Goal: Task Accomplishment & Management: Use online tool/utility

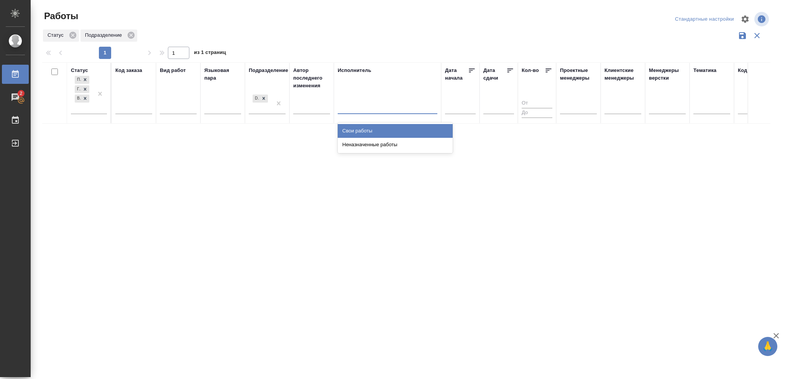
click at [364, 127] on div "Свои работы" at bounding box center [395, 131] width 115 height 14
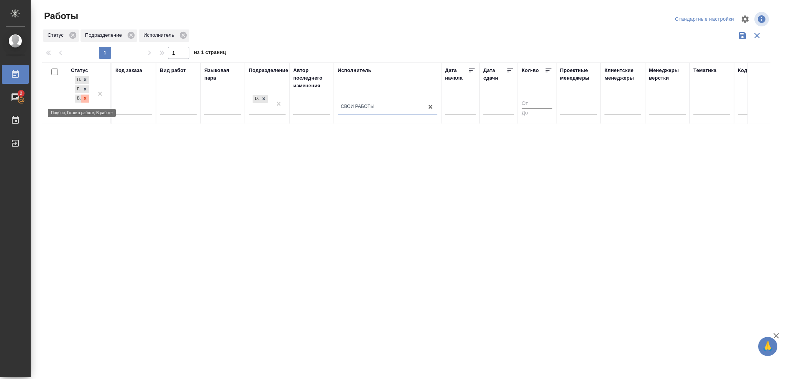
click at [83, 98] on icon at bounding box center [84, 98] width 5 height 5
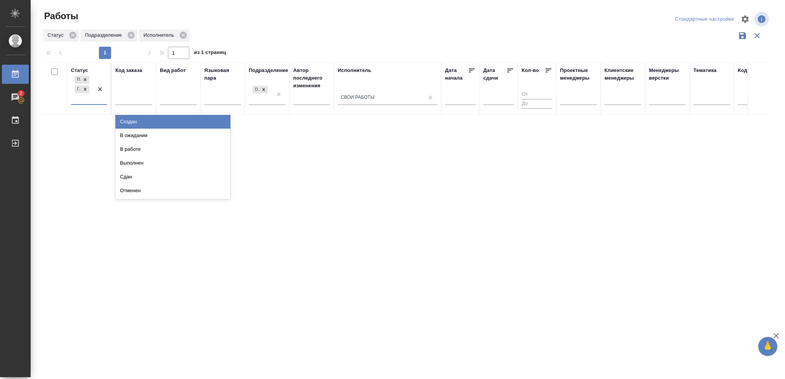
click at [83, 103] on div "Подбор Готов к работе" at bounding box center [82, 89] width 22 height 30
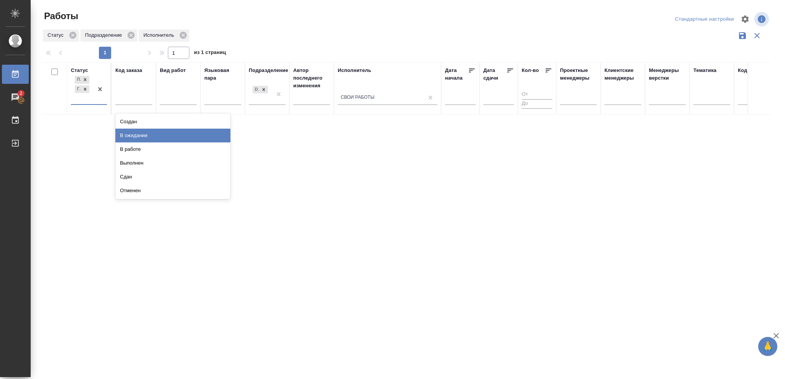
click at [157, 140] on div "В ожидании" at bounding box center [172, 136] width 115 height 14
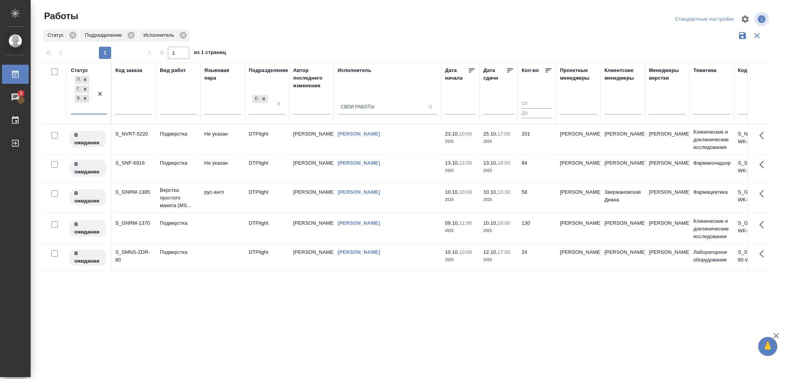
click at [511, 71] on icon at bounding box center [510, 71] width 8 height 8
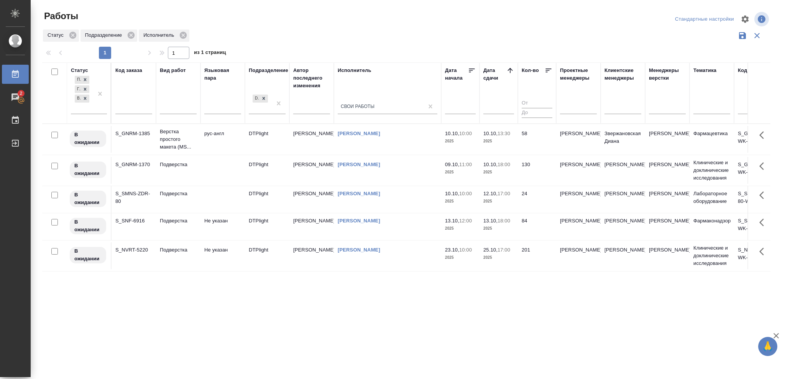
click at [529, 145] on td "58" at bounding box center [537, 139] width 38 height 27
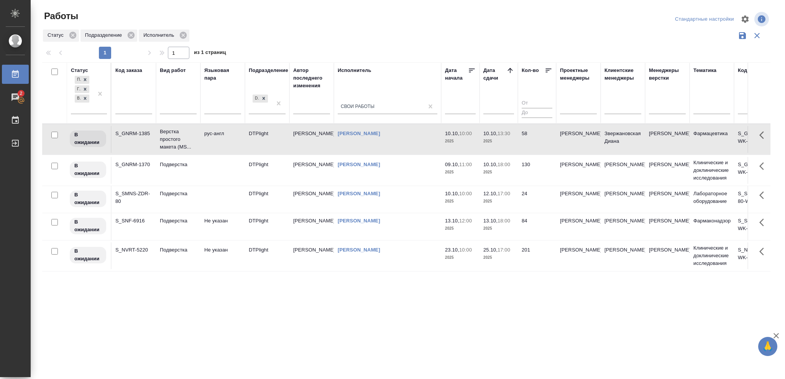
click at [529, 145] on td "58" at bounding box center [537, 139] width 38 height 27
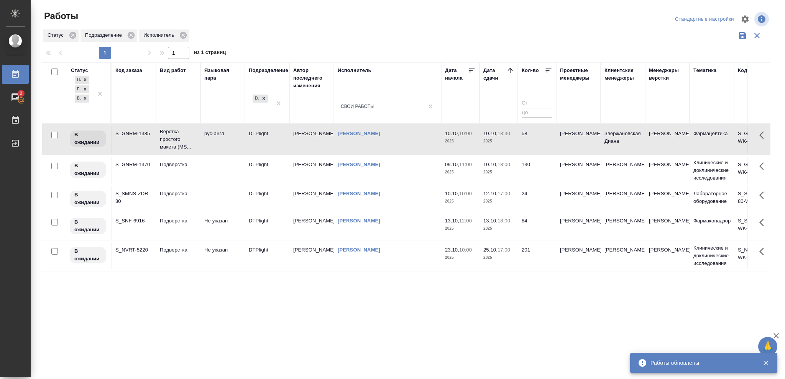
click at [542, 171] on td "130" at bounding box center [537, 170] width 38 height 27
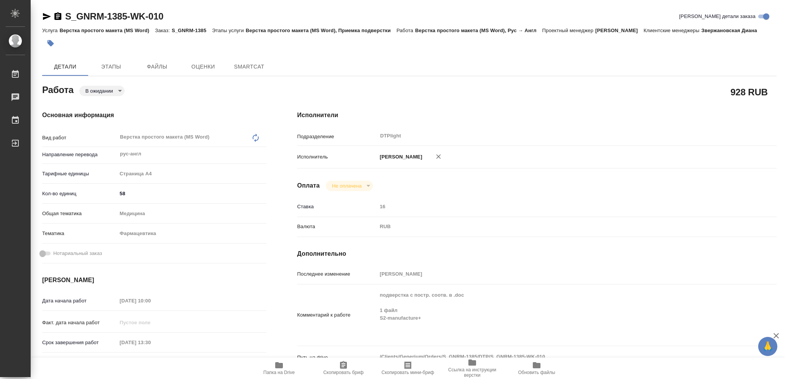
type textarea "x"
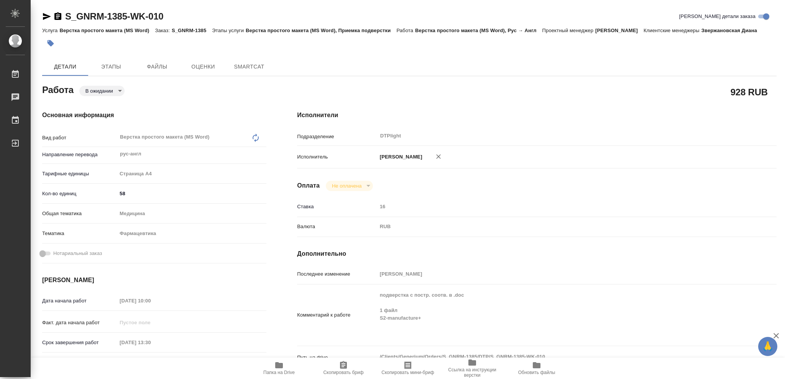
type textarea "x"
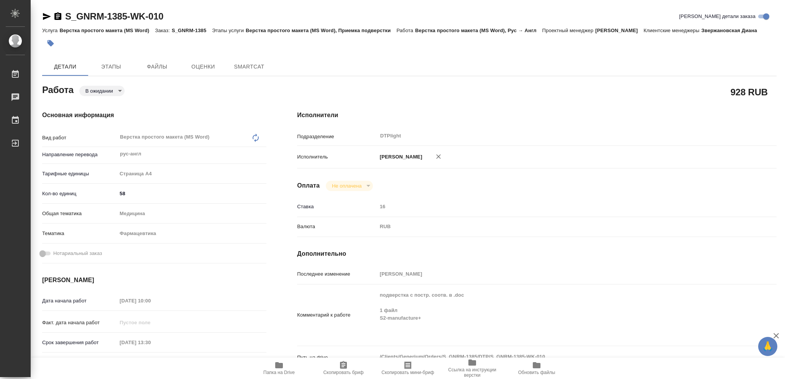
type textarea "x"
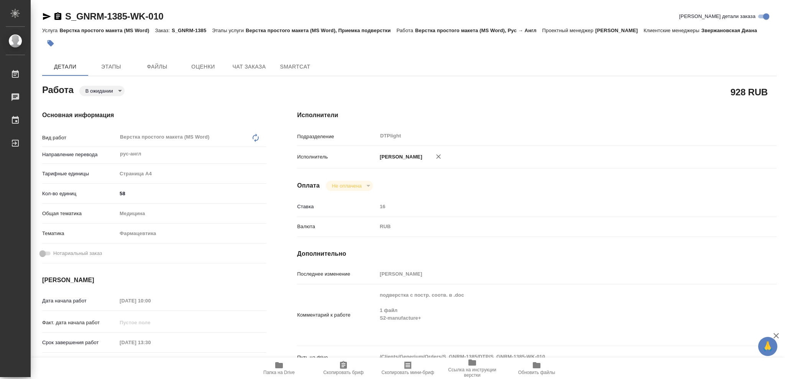
type textarea "x"
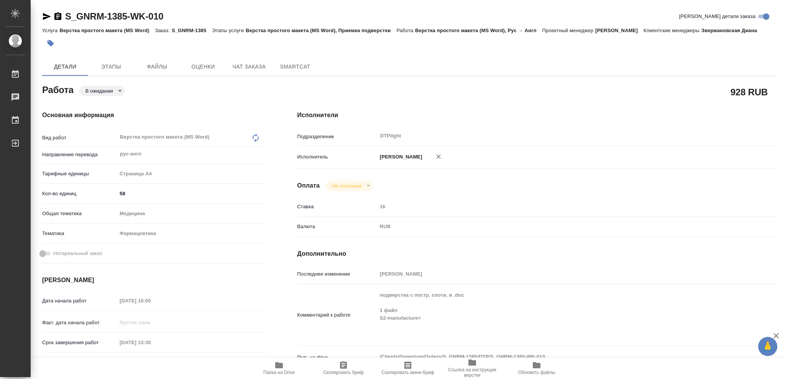
type textarea "x"
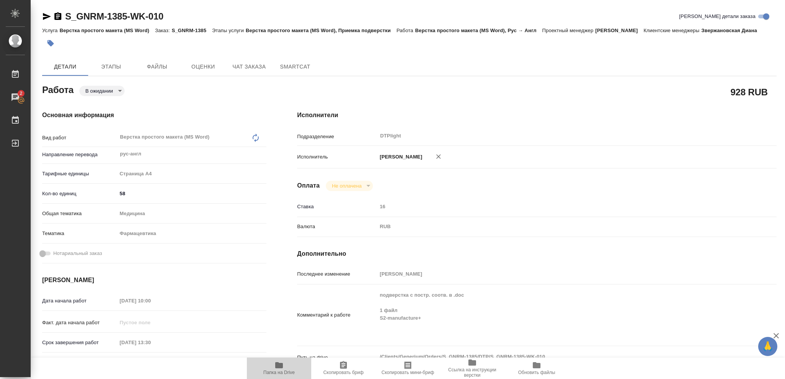
click at [281, 370] on icon "button" at bounding box center [278, 365] width 9 height 9
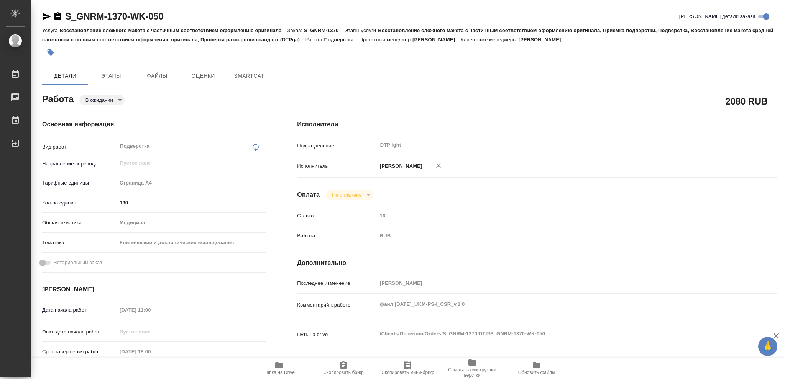
type textarea "x"
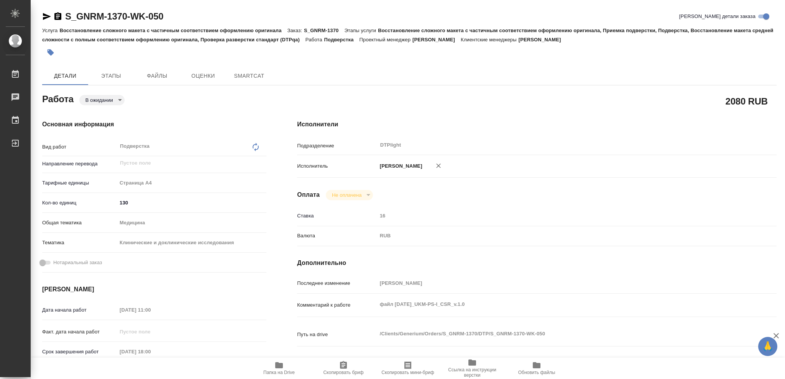
type textarea "x"
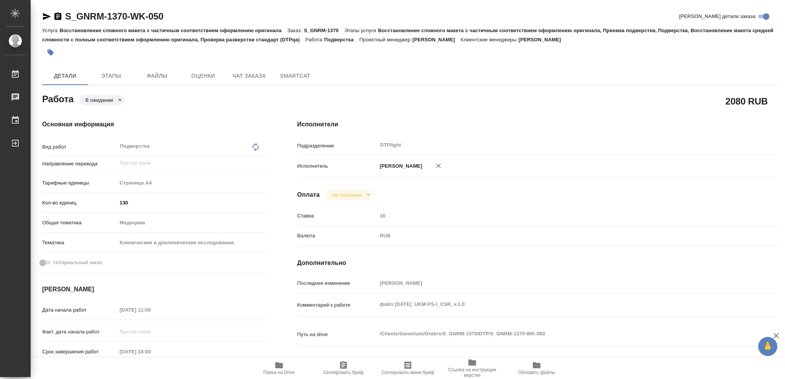
type textarea "x"
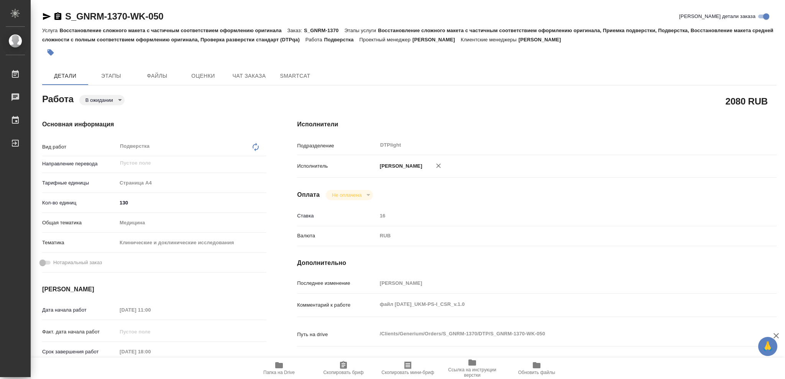
type textarea "x"
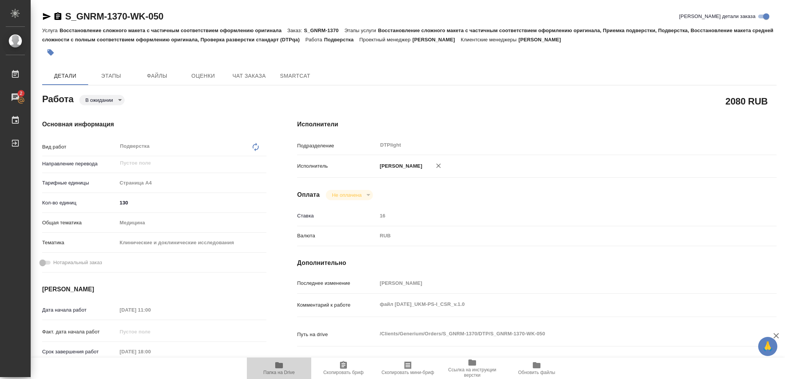
click at [281, 371] on span "Папка на Drive" at bounding box center [278, 372] width 31 height 5
